Goal: Navigation & Orientation: Find specific page/section

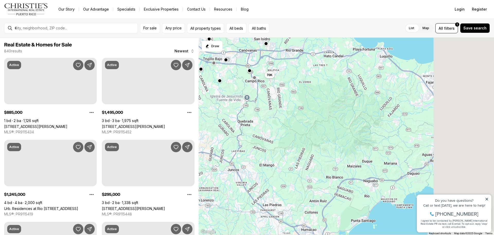
drag, startPoint x: 411, startPoint y: 165, endPoint x: 195, endPoint y: 19, distance: 260.7
click at [195, 19] on div "For sale Any price All property types All beds All baths List Map List Map All …" at bounding box center [247, 127] width 494 height 216
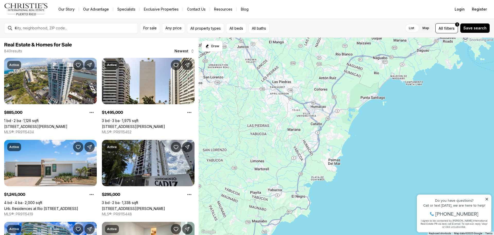
drag, startPoint x: 313, startPoint y: 190, endPoint x: 384, endPoint y: 80, distance: 131.4
click at [384, 79] on div "70K" at bounding box center [347, 136] width 296 height 197
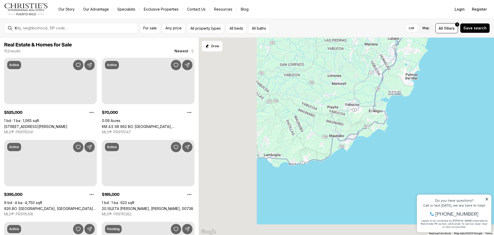
drag, startPoint x: 360, startPoint y: 169, endPoint x: 411, endPoint y: 109, distance: 78.9
click at [411, 109] on div at bounding box center [347, 136] width 296 height 197
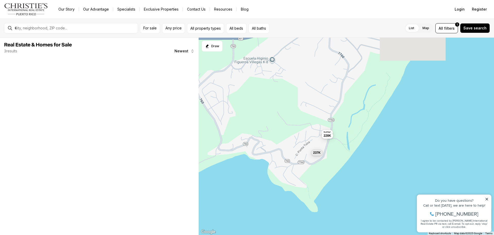
drag, startPoint x: 331, startPoint y: 123, endPoint x: 344, endPoint y: 165, distance: 43.5
click at [344, 165] on div "243K 237K 228K" at bounding box center [347, 136] width 296 height 197
